Goal: Navigation & Orientation: Find specific page/section

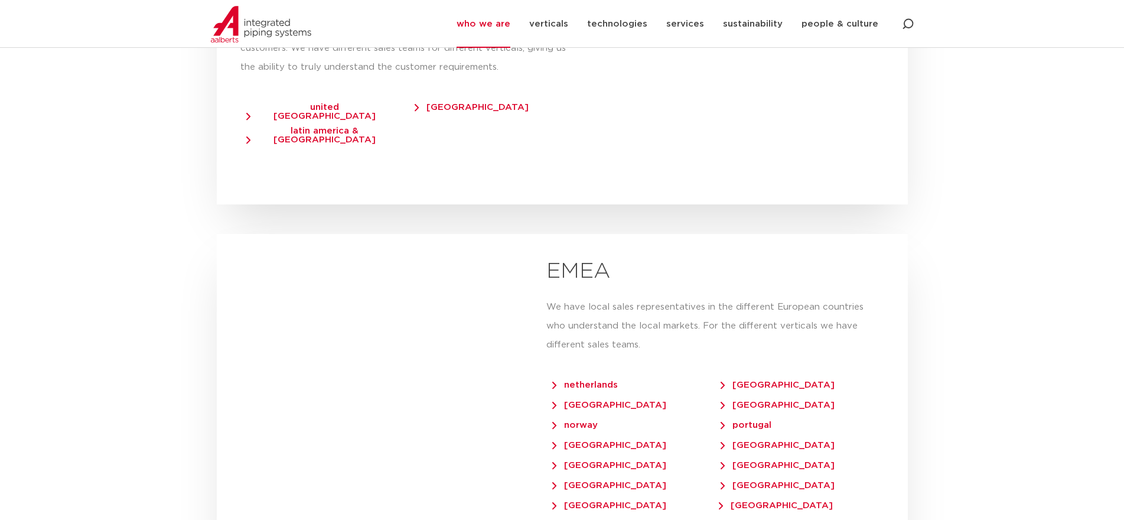
scroll to position [2282, 0]
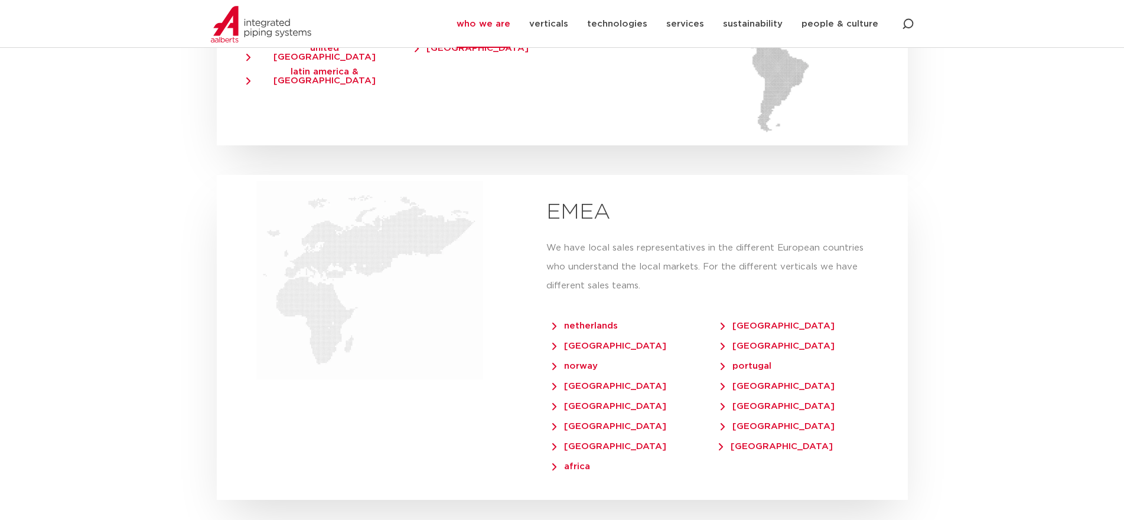
click at [957, 308] on section "our regions IPS [GEOGRAPHIC_DATA] Lorum ipsum dolor sit amet, consecteur adipis…" at bounding box center [562, 208] width 1124 height 1341
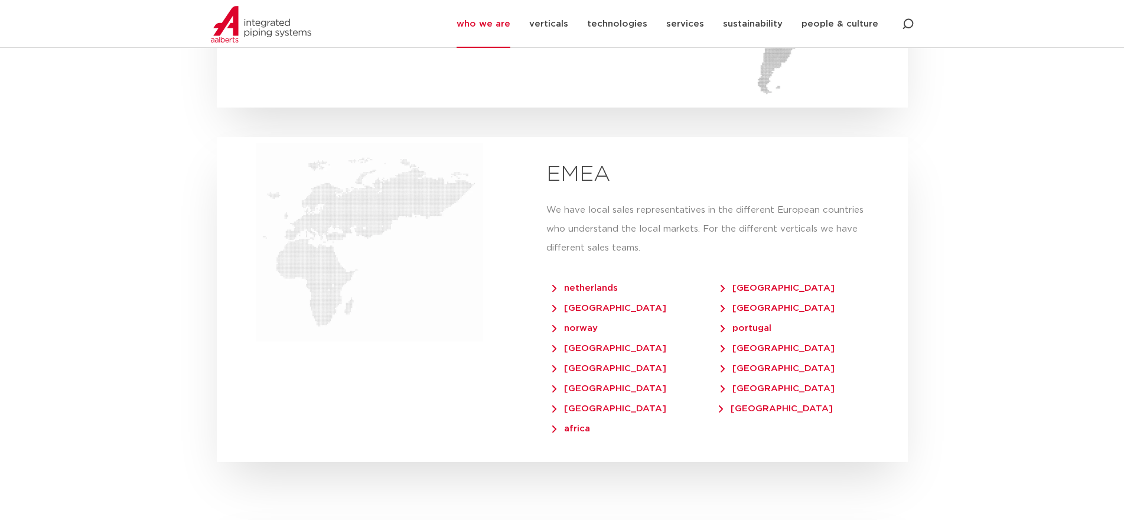
scroll to position [2341, 0]
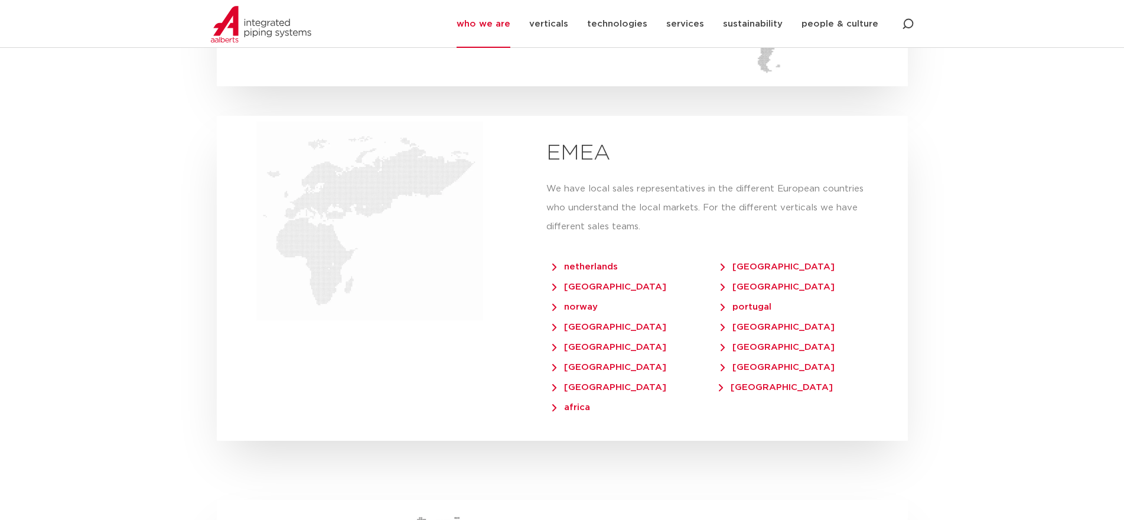
click at [958, 426] on section "our regions IPS UK Lorum ipsum dolor sit amet, consecteur adipiscing elit nulla…" at bounding box center [562, 149] width 1124 height 1341
click at [280, 348] on div at bounding box center [370, 278] width 306 height 325
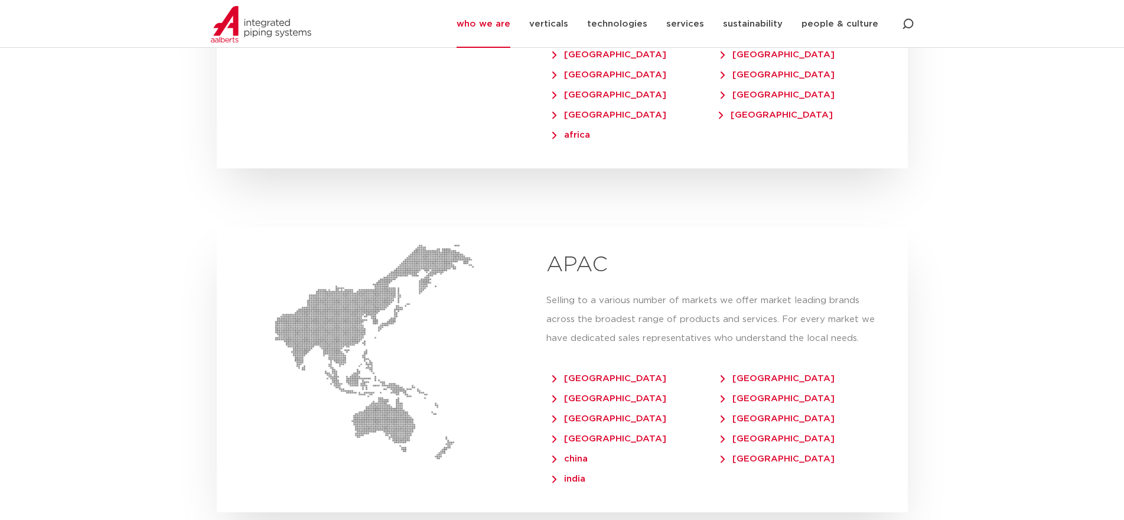
scroll to position [2695, 0]
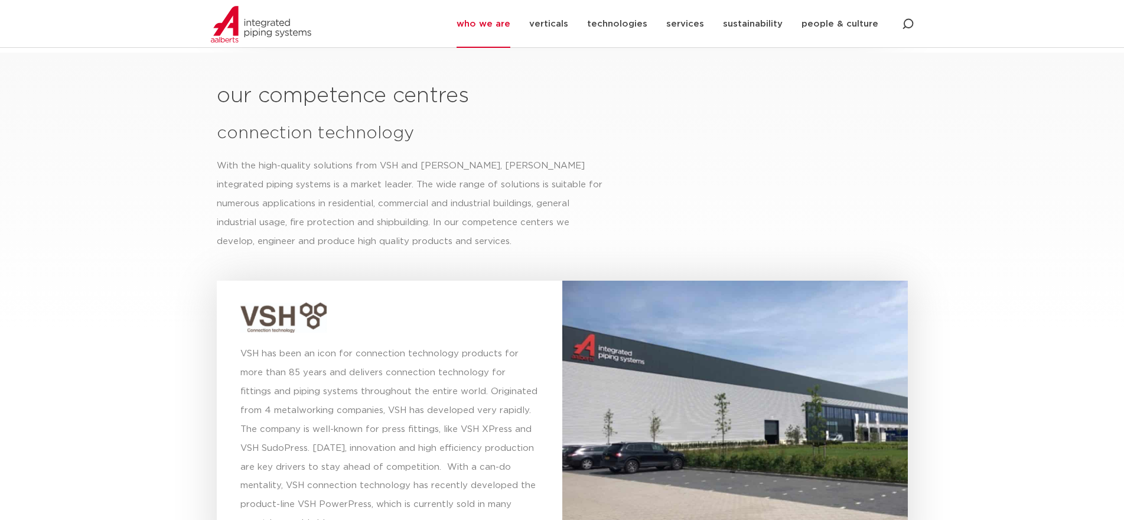
scroll to position [3109, 0]
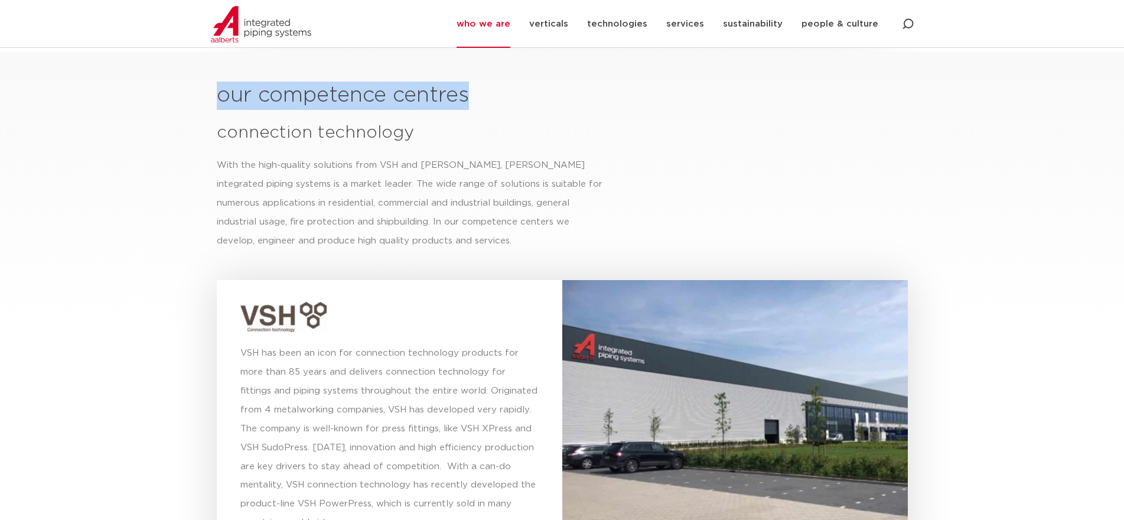
drag, startPoint x: 471, startPoint y: 80, endPoint x: 201, endPoint y: 80, distance: 269.8
click at [201, 80] on section "our competence centres connection technology With the high-quality solutions fr…" at bounding box center [562, 477] width 1124 height 851
copy h2 "our competence centres"
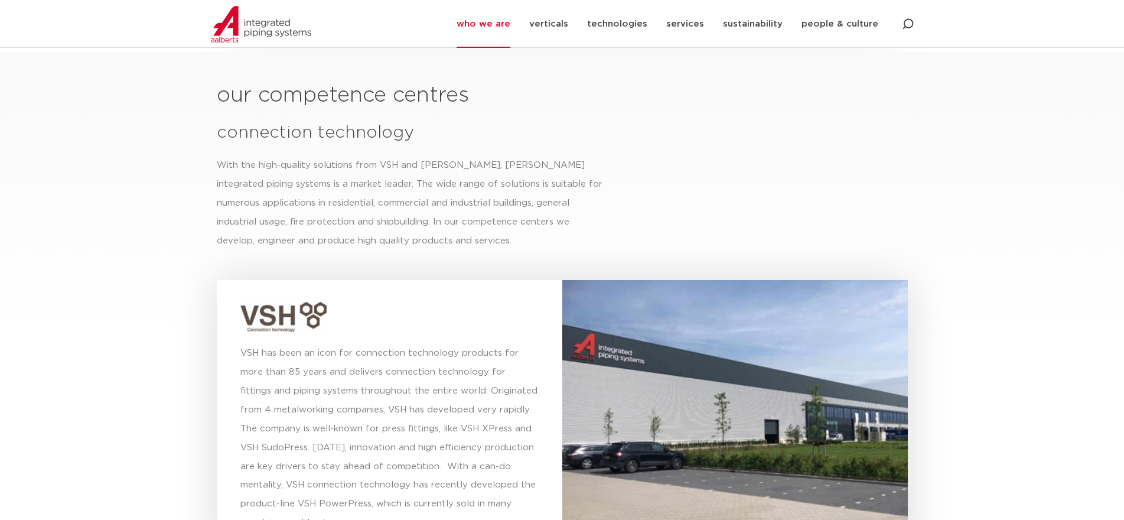
click at [652, 148] on div "our competence centres connection technology With the high-quality solutions fr…" at bounding box center [562, 489] width 703 height 827
click at [143, 332] on section "our competence centres connection technology With the high-quality solutions fr…" at bounding box center [562, 477] width 1124 height 851
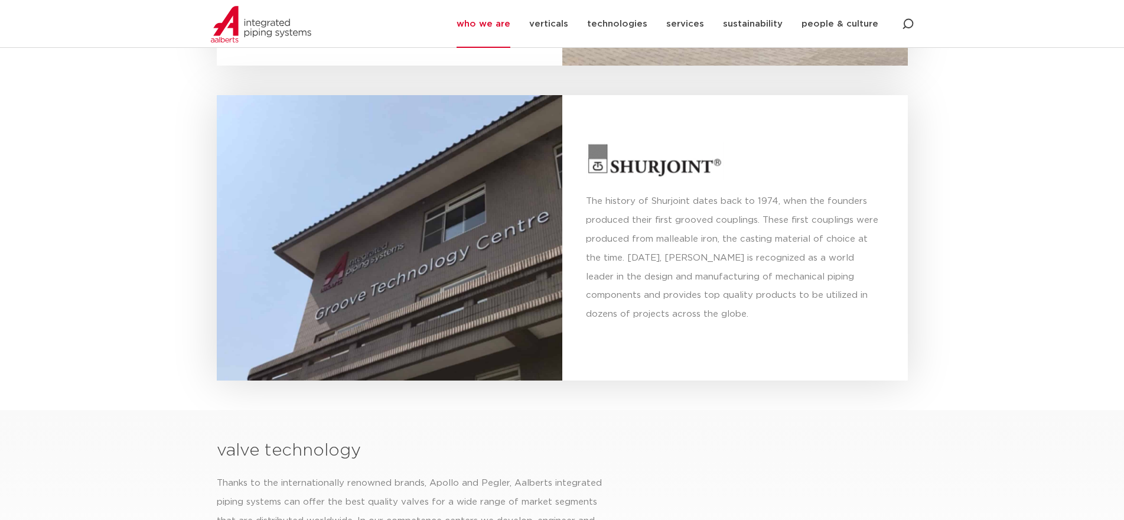
scroll to position [3581, 0]
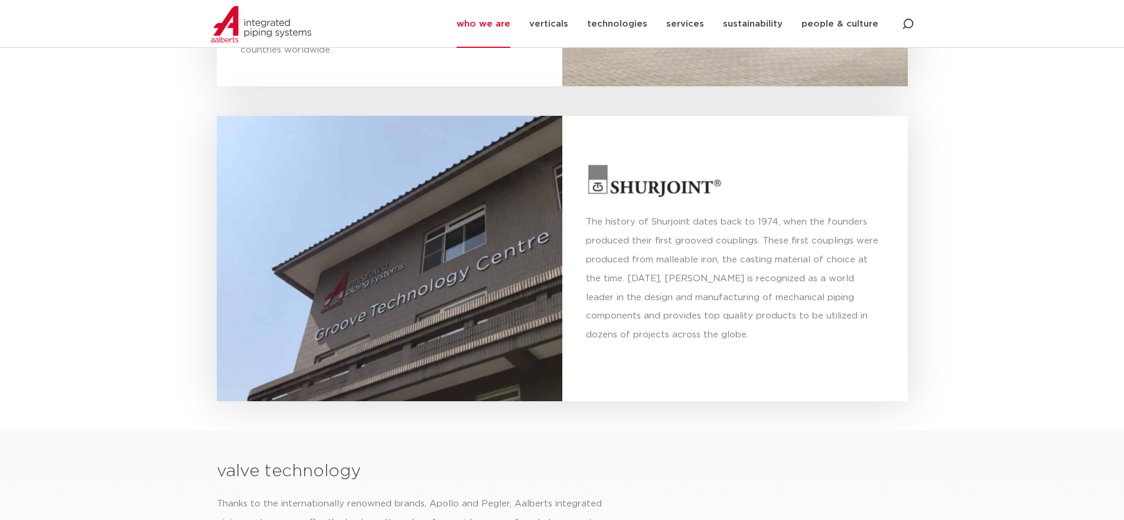
click at [181, 372] on section "our competence centres connection technology With the high-quality solutions fr…" at bounding box center [562, 5] width 1124 height 851
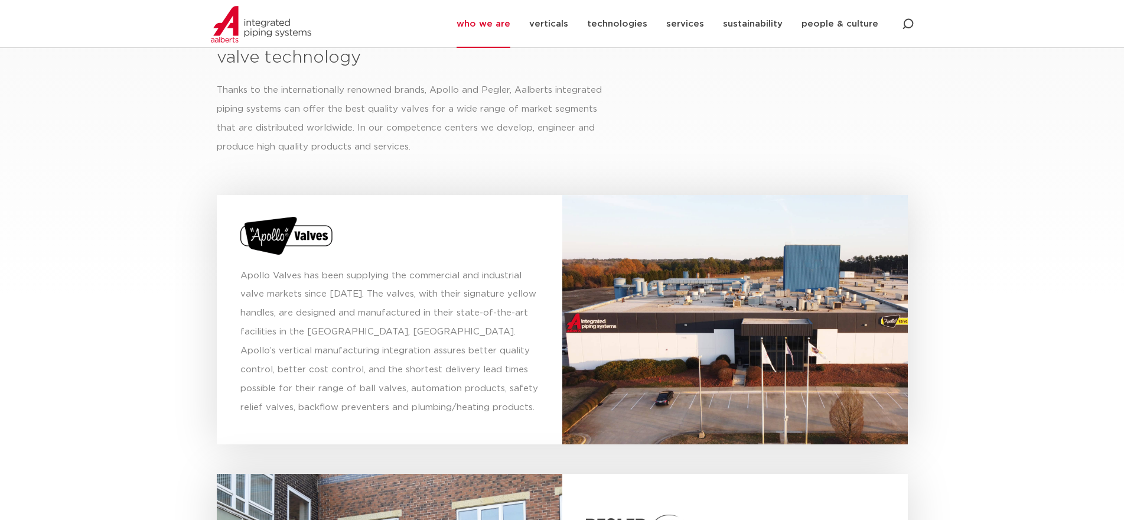
scroll to position [3935, 0]
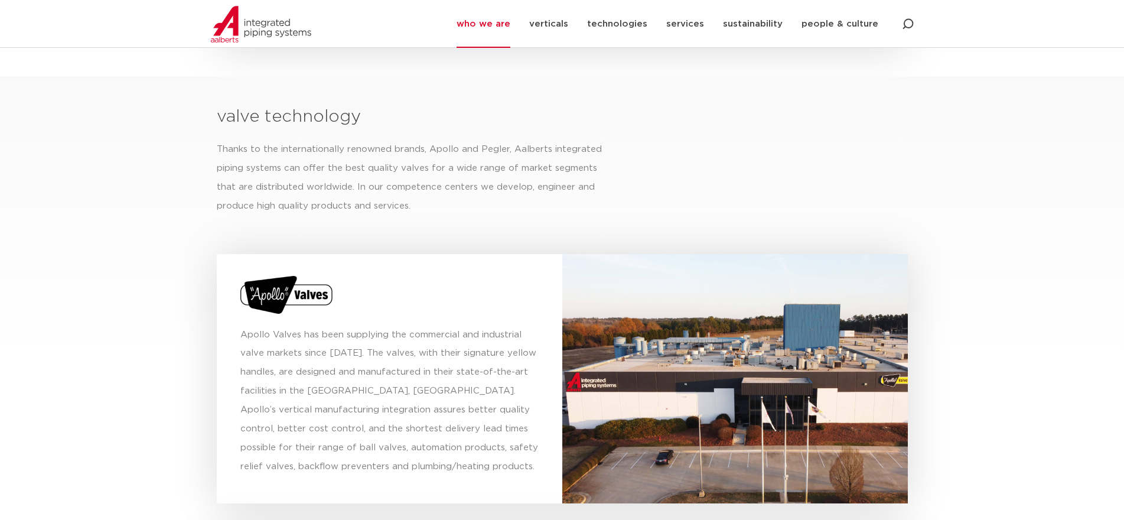
click at [155, 317] on section "valve technology Thanks to the internationally renowned brands, Apollo and Pegl…" at bounding box center [562, 474] width 1124 height 796
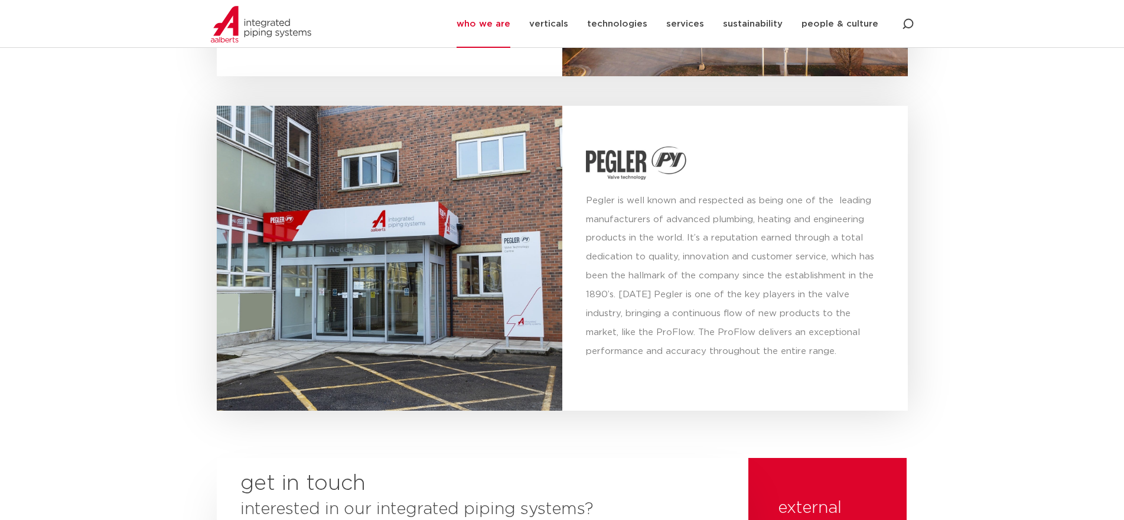
scroll to position [4349, 0]
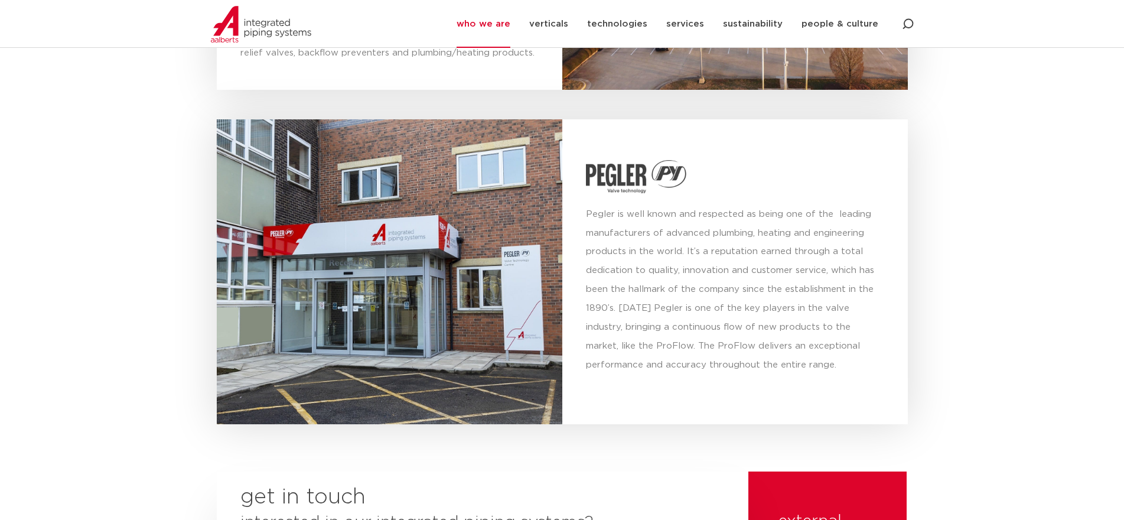
click at [142, 315] on section "valve technology Thanks to the internationally renowned brands, Apollo and Pegl…" at bounding box center [562, 61] width 1124 height 796
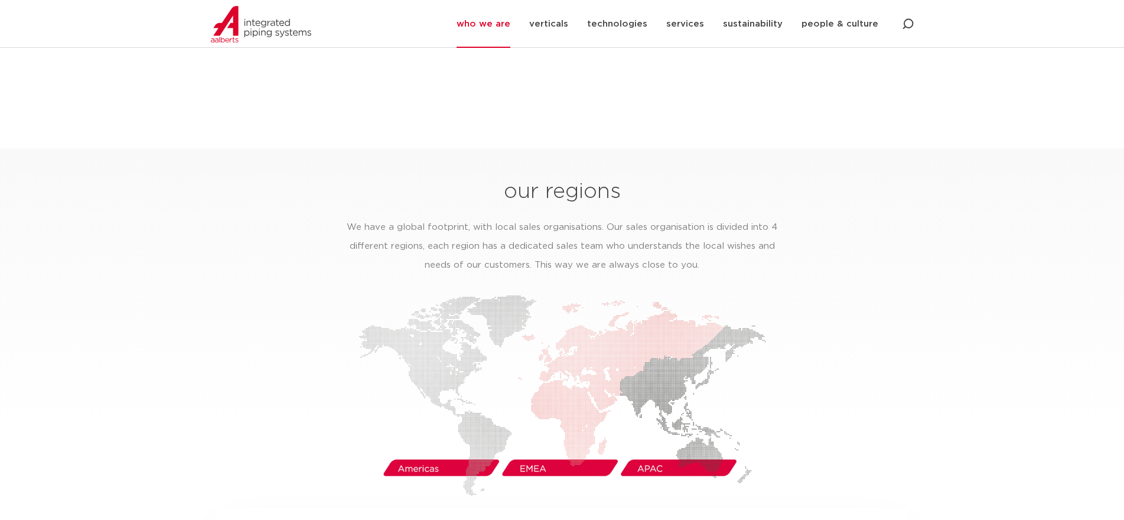
scroll to position [1692, 0]
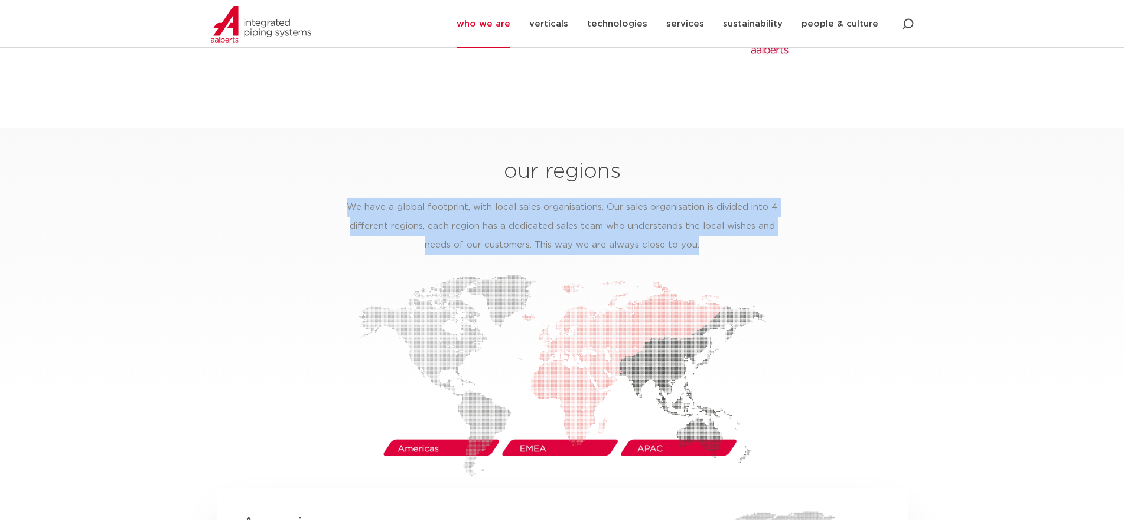
drag, startPoint x: 350, startPoint y: 187, endPoint x: 711, endPoint y: 242, distance: 366.2
click at [711, 242] on div "We have a global footprint, with local sales organisations. Our sales organisat…" at bounding box center [561, 230] width 449 height 65
copy p "We have a global footprint, with local sales organisations. Our sales organisat…"
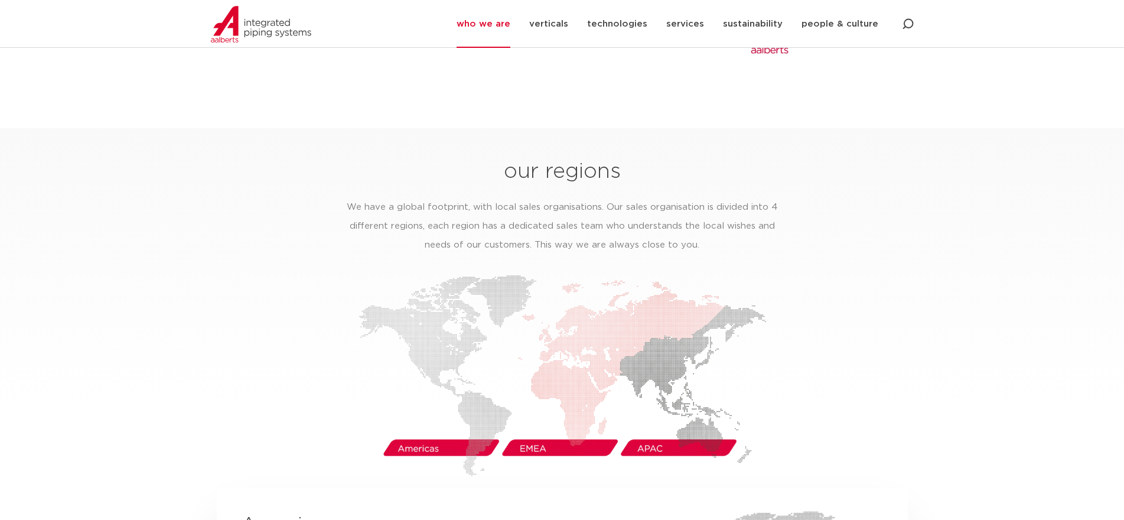
click at [899, 307] on div at bounding box center [562, 375] width 691 height 201
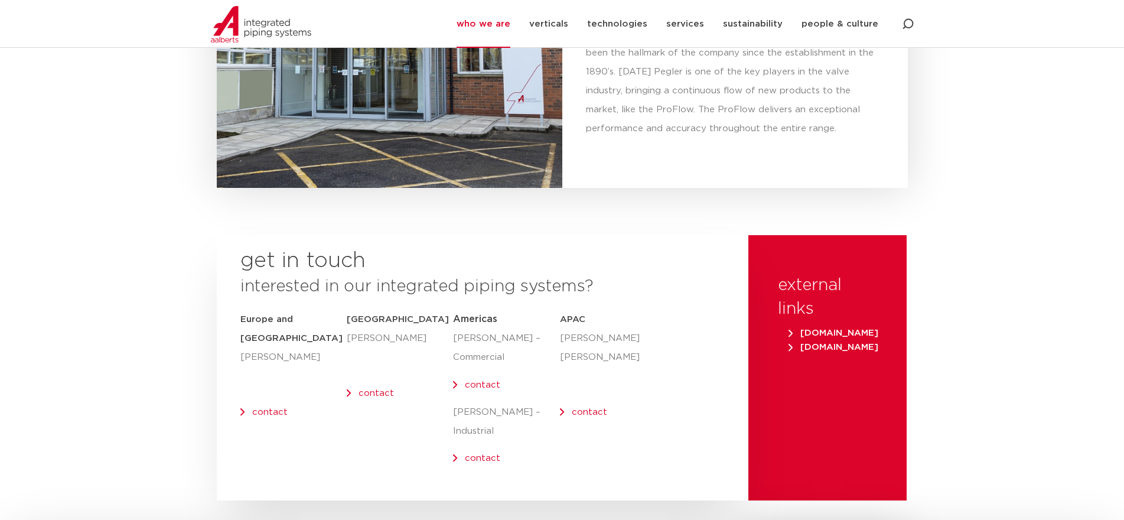
scroll to position [4821, 0]
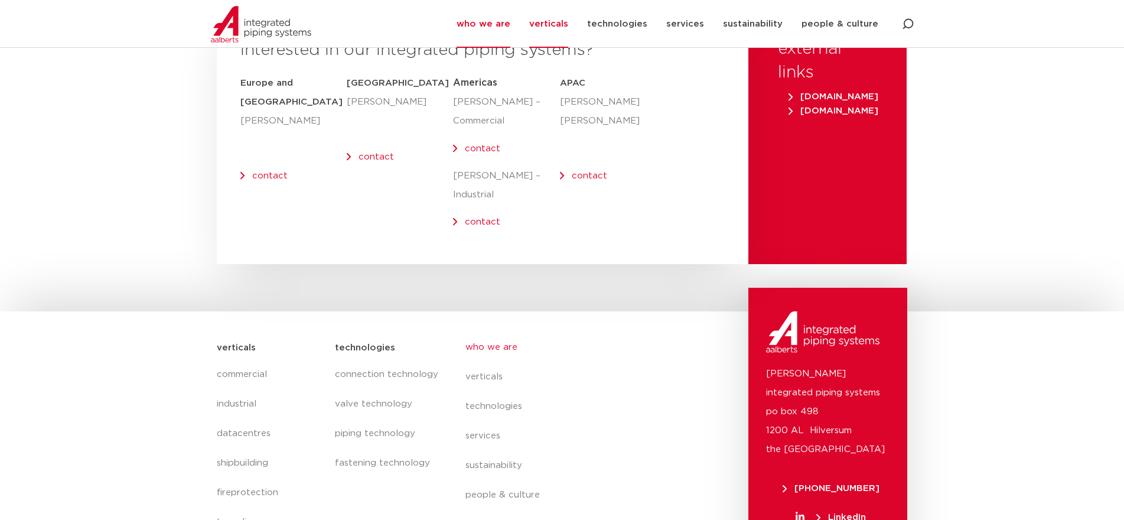
click at [564, 28] on link "verticals" at bounding box center [548, 24] width 39 height 48
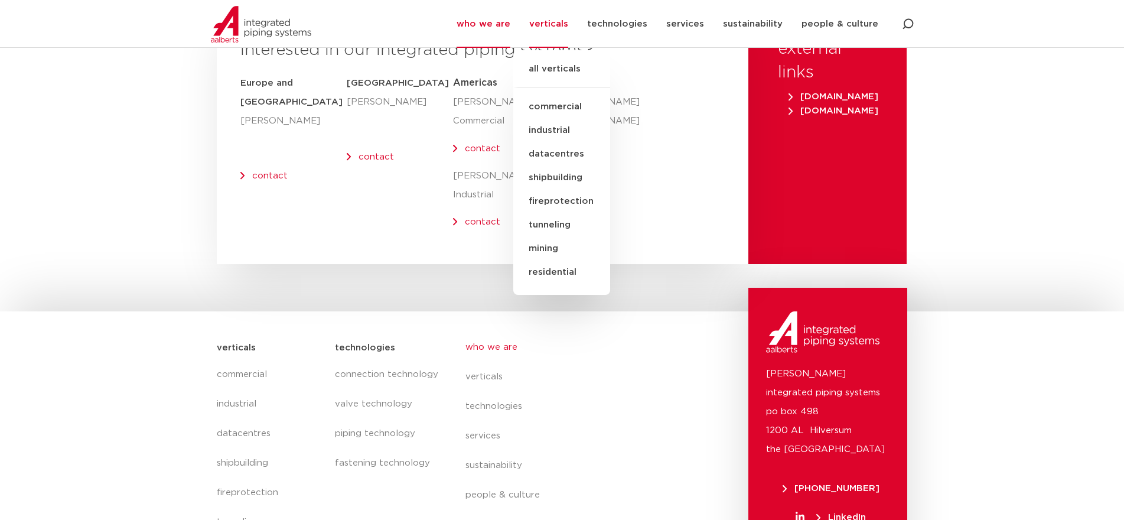
click at [579, 72] on link "all verticals" at bounding box center [561, 75] width 97 height 26
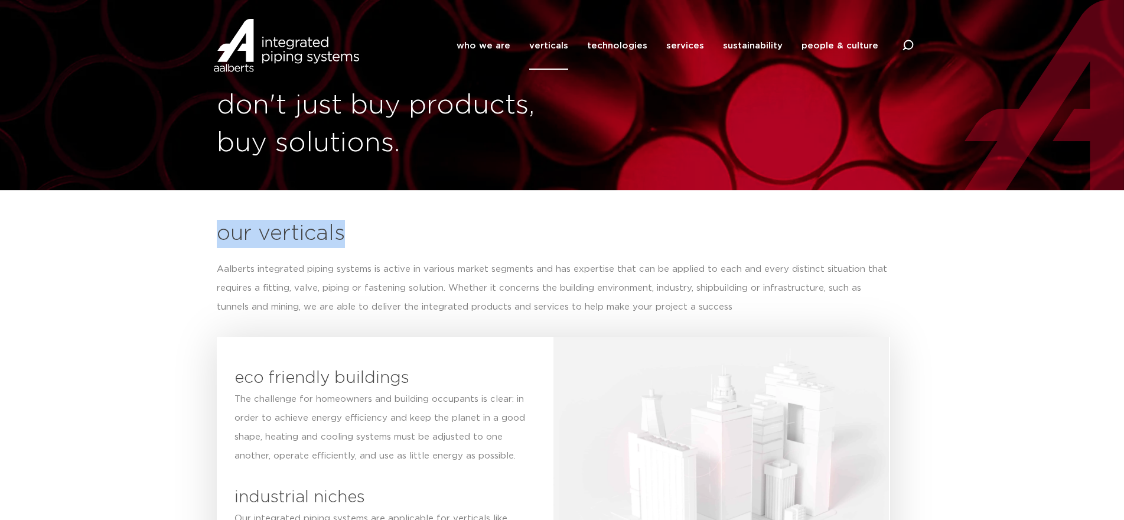
drag, startPoint x: 357, startPoint y: 236, endPoint x: 214, endPoint y: 221, distance: 143.6
click at [214, 221] on div "our verticals Aalberts integrated piping systems is active in various market se…" at bounding box center [553, 483] width 685 height 539
copy h2 "our verticals"
click at [616, 41] on link "technologies" at bounding box center [617, 46] width 60 height 48
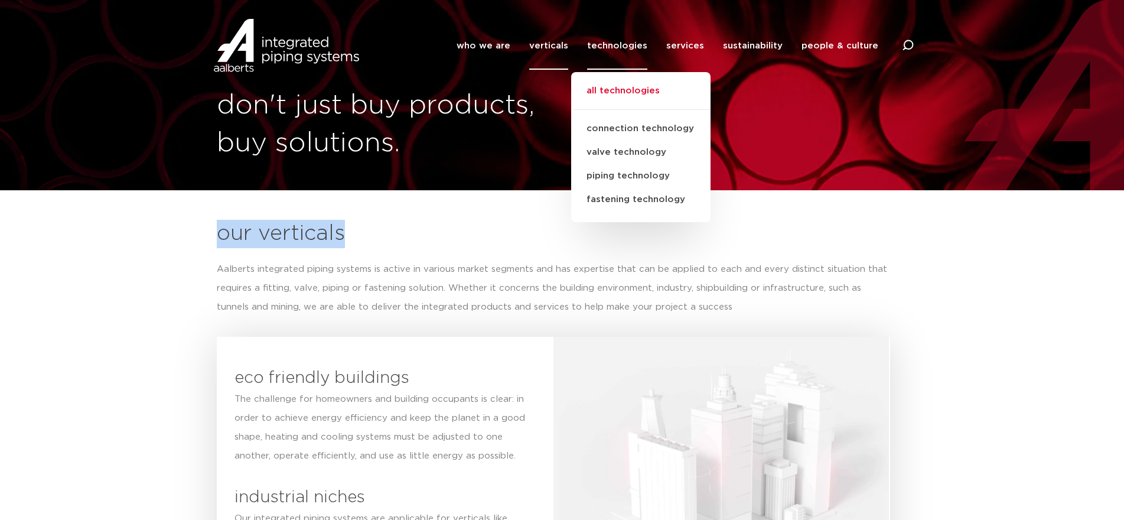
click at [639, 93] on link "all technologies" at bounding box center [640, 97] width 139 height 26
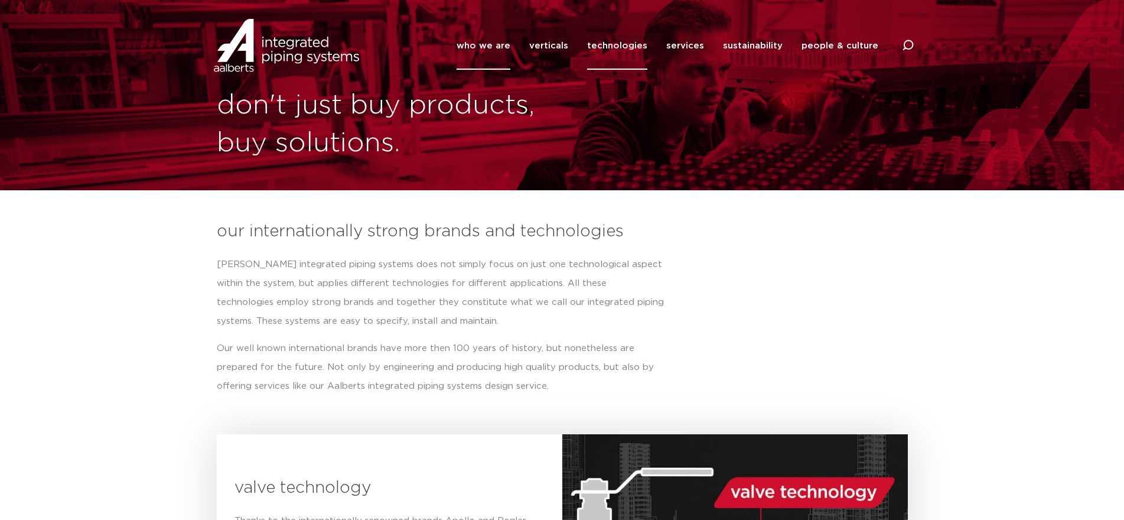
click at [491, 43] on link "who we are" at bounding box center [483, 46] width 54 height 48
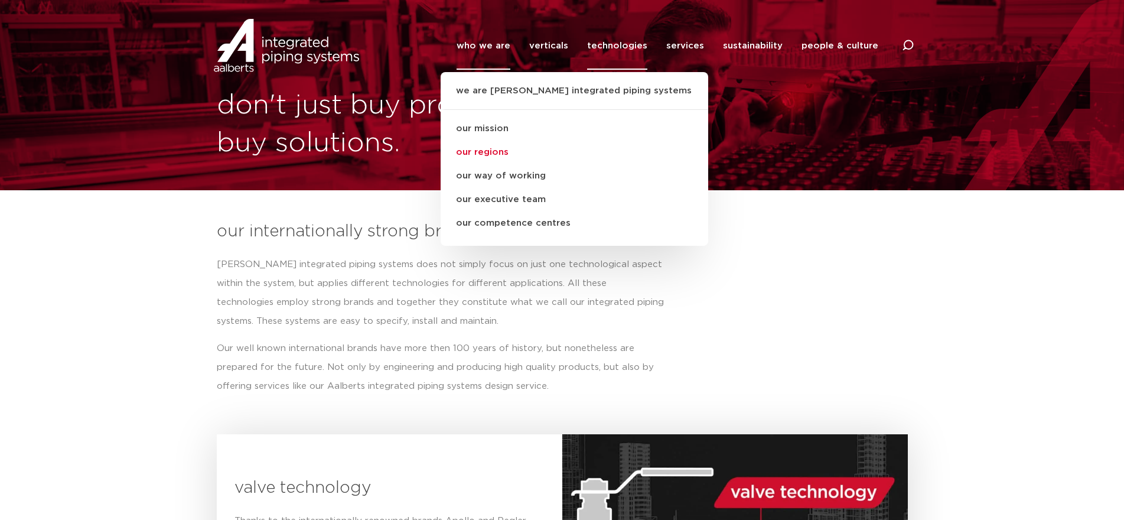
click at [504, 154] on link "our regions" at bounding box center [573, 153] width 267 height 24
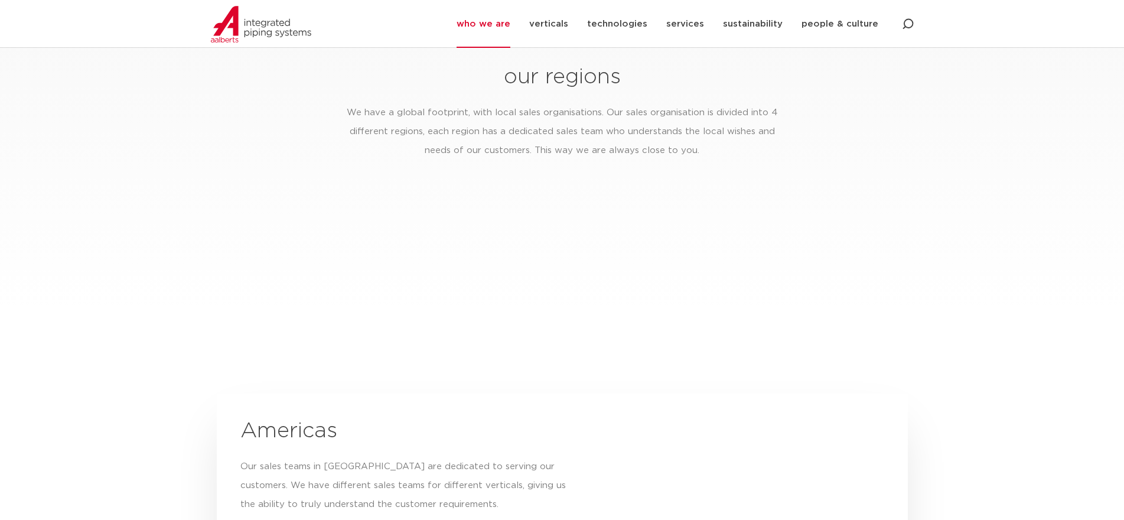
scroll to position [1712, 0]
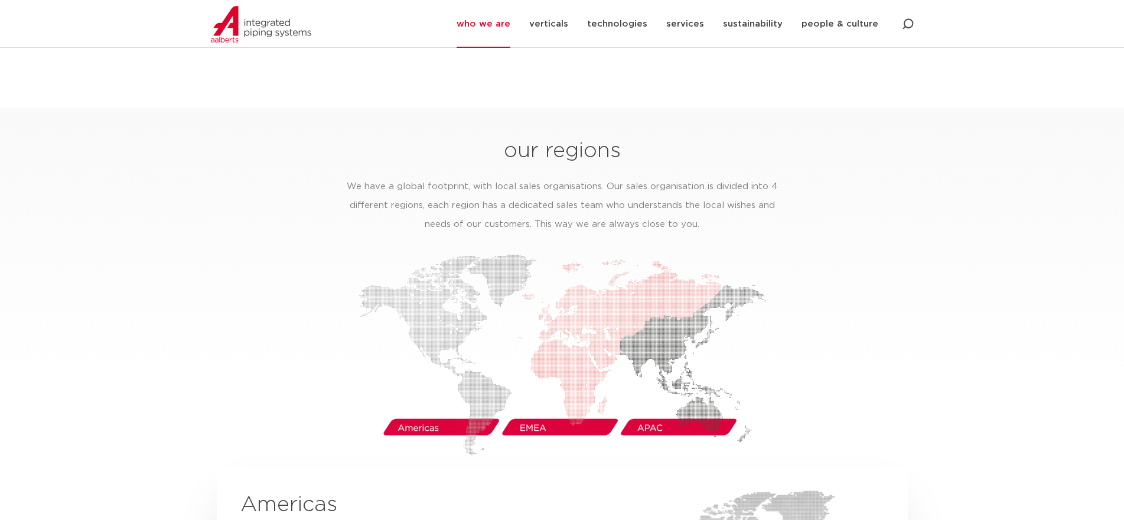
click at [223, 331] on div at bounding box center [562, 354] width 691 height 201
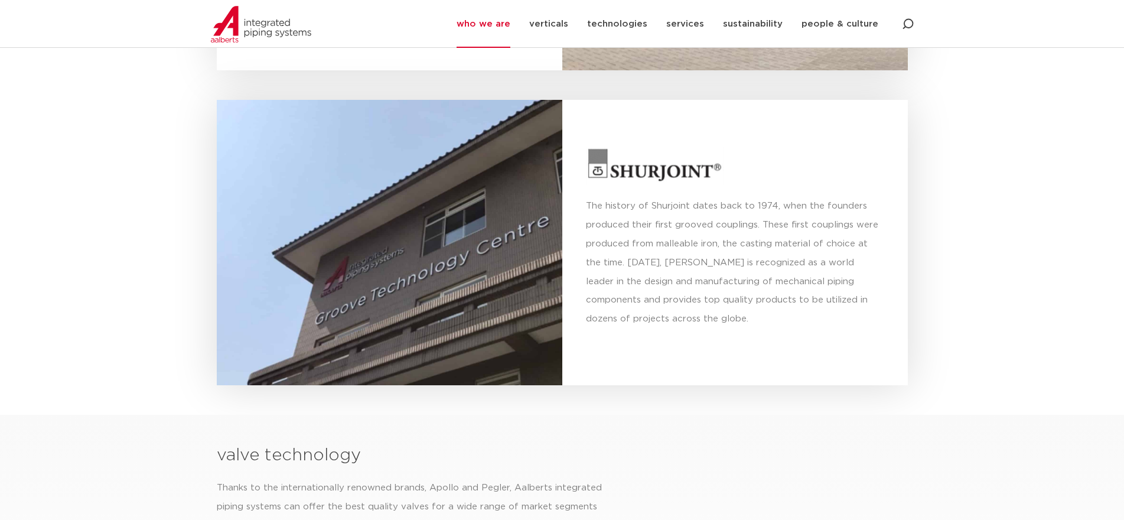
scroll to position [3602, 0]
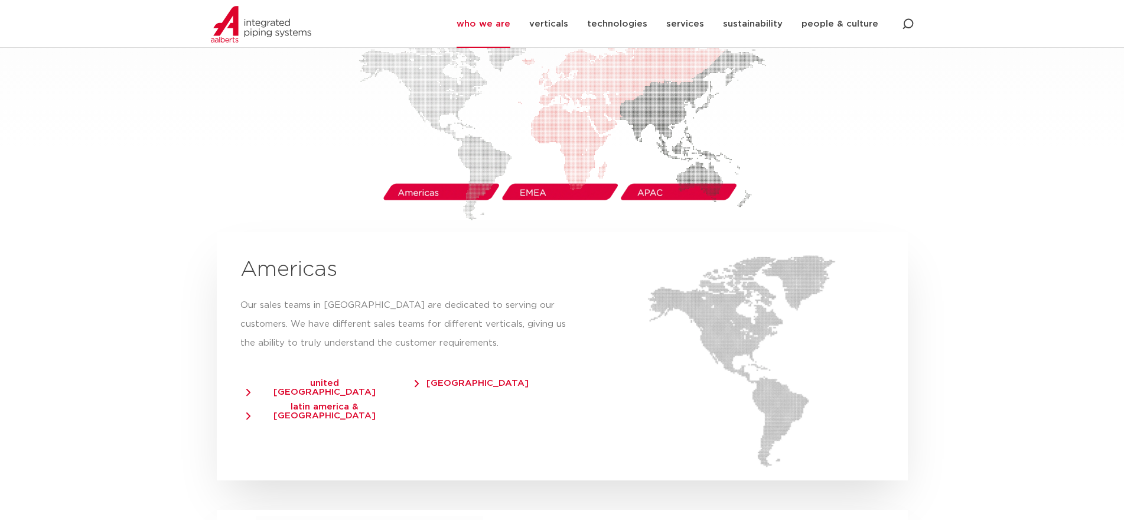
scroll to position [1948, 0]
drag, startPoint x: 401, startPoint y: 383, endPoint x: 254, endPoint y: 387, distance: 147.1
click at [254, 395] on div "latin america & [GEOGRAPHIC_DATA]" at bounding box center [324, 407] width 169 height 24
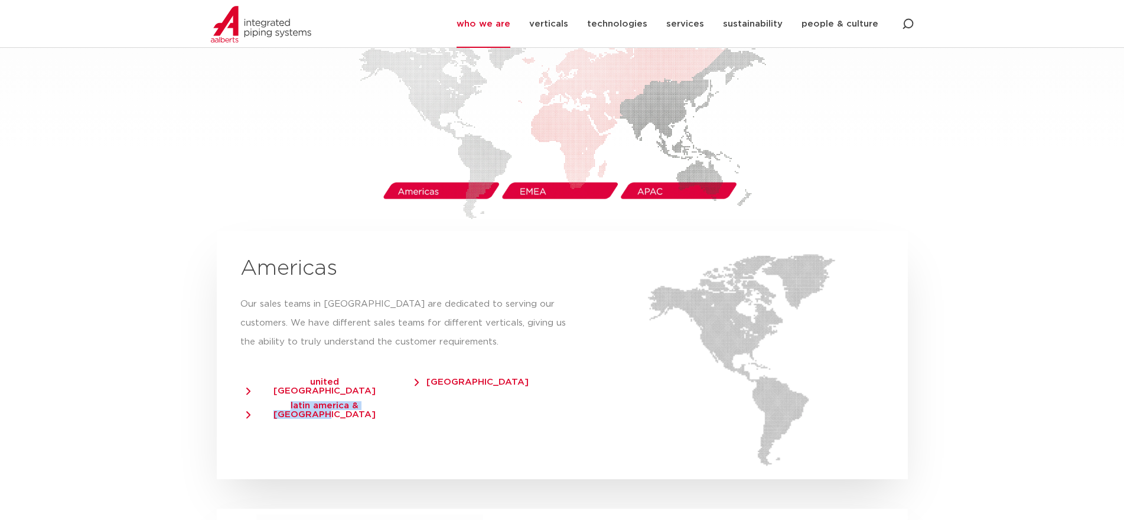
drag, startPoint x: 417, startPoint y: 388, endPoint x: 256, endPoint y: 384, distance: 160.7
click at [256, 384] on div "Americas Our sales teams in North America are dedicated to serving our customer…" at bounding box center [409, 355] width 385 height 248
copy span "latin america & caribbean"
